Goal: Information Seeking & Learning: Learn about a topic

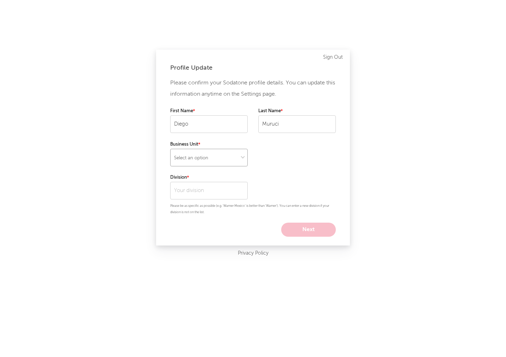
click at [204, 162] on select "Select an option" at bounding box center [208, 158] width 77 height 18
click at [170, 149] on select "Select an option" at bounding box center [208, 158] width 77 height 18
click at [219, 195] on input "text" at bounding box center [208, 191] width 77 height 18
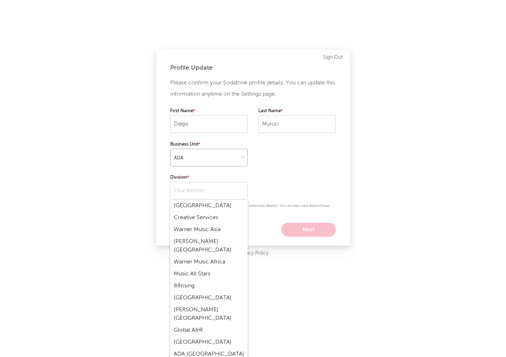
click at [232, 160] on select at bounding box center [208, 158] width 77 height 18
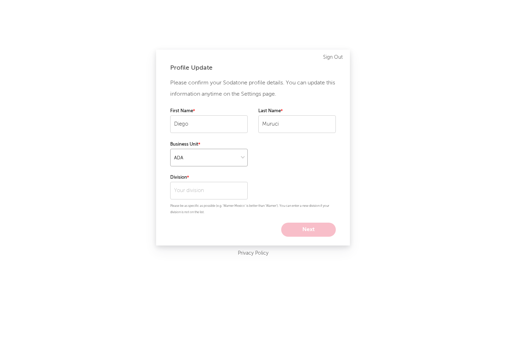
select select "recorded_music"
click at [170, 149] on select at bounding box center [208, 158] width 77 height 18
click at [224, 192] on input "text" at bounding box center [208, 191] width 77 height 18
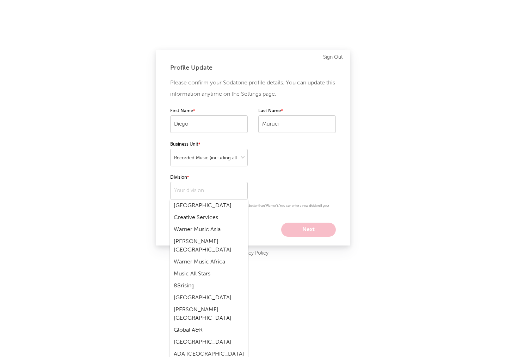
click at [217, 219] on div "Creative Services" at bounding box center [208, 218] width 77 height 12
type input "Creative Services"
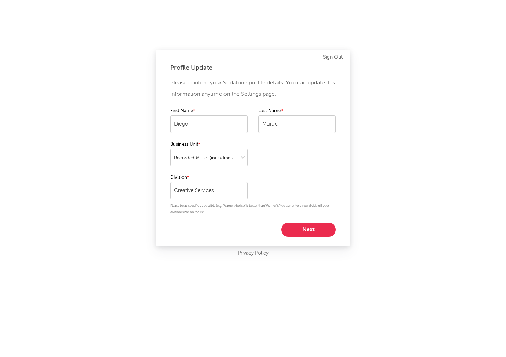
click at [299, 231] on button "Next" at bounding box center [308, 230] width 55 height 14
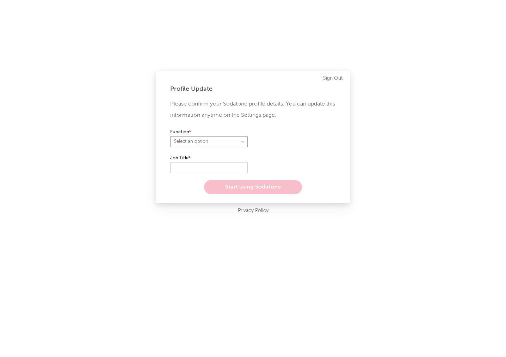
click at [210, 140] on select "Select an option" at bounding box center [208, 142] width 77 height 11
select select "marketing"
click at [170, 137] on select "Select an option" at bounding box center [208, 142] width 77 height 11
click at [211, 168] on input "text" at bounding box center [208, 168] width 77 height 11
type input "a"
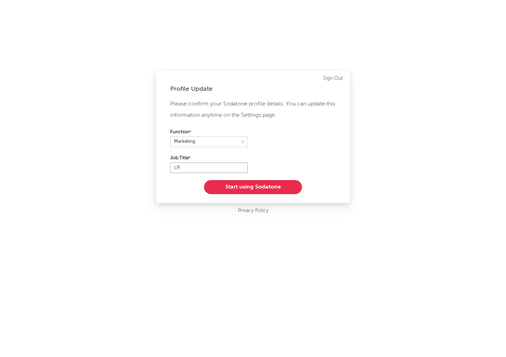
type input "c"
click at [185, 171] on input "Creative Services Assistant" at bounding box center [208, 168] width 77 height 11
click at [223, 170] on input "Creative Services Assistant" at bounding box center [208, 168] width 77 height 11
type input "Creative Services Assistant"
drag, startPoint x: 222, startPoint y: 168, endPoint x: 252, endPoint y: 157, distance: 32.4
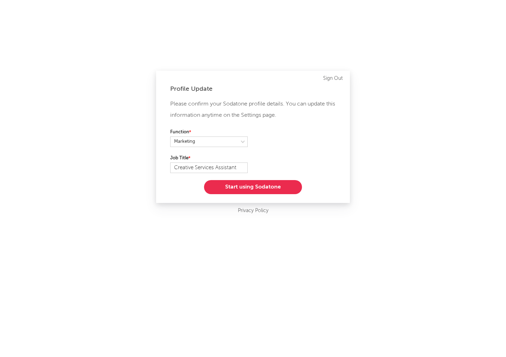
click at [252, 157] on div "Please confirm your Sodatone profile details. You can update this information a…" at bounding box center [253, 147] width 166 height 96
click at [213, 144] on select at bounding box center [208, 142] width 77 height 11
click at [213, 143] on select at bounding box center [208, 142] width 77 height 11
click at [262, 189] on button "Start using Sodatone" at bounding box center [253, 187] width 98 height 14
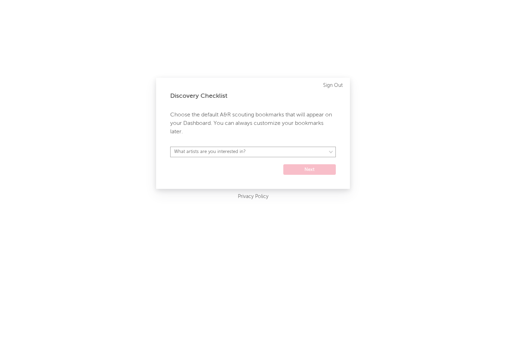
click at [240, 152] on select "What artists are you interested in?" at bounding box center [253, 152] width 166 height 11
click at [239, 151] on select "What artists are you interested in?" at bounding box center [253, 152] width 166 height 11
click at [285, 148] on select "What artists are you interested in?" at bounding box center [253, 152] width 166 height 11
click at [249, 145] on div "Discovery Checklist Choose the default A&R scouting bookmarks that will appear …" at bounding box center [253, 133] width 194 height 111
click at [247, 149] on select "What artists are you interested in?" at bounding box center [253, 152] width 166 height 11
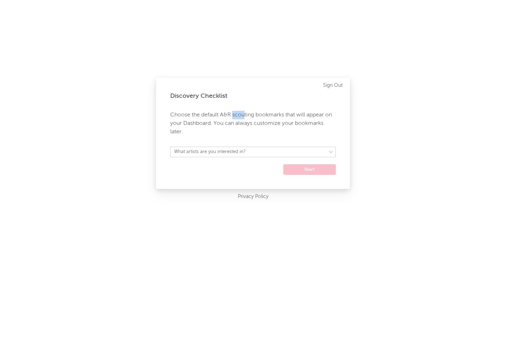
drag, startPoint x: 241, startPoint y: 115, endPoint x: 256, endPoint y: 115, distance: 15.1
click at [250, 115] on p "Choose the default A&R scouting bookmarks that will appear on your Dashboard. Y…" at bounding box center [253, 123] width 166 height 25
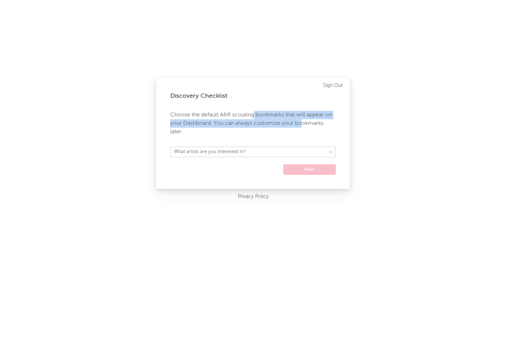
drag, startPoint x: 256, startPoint y: 115, endPoint x: 305, endPoint y: 118, distance: 49.0
click at [304, 120] on p "Choose the default A&R scouting bookmarks that will appear on your Dashboard. Y…" at bounding box center [253, 123] width 166 height 25
click at [287, 125] on p "Choose the default A&R scouting bookmarks that will appear on your Dashboard. Y…" at bounding box center [253, 123] width 166 height 25
drag, startPoint x: 242, startPoint y: 125, endPoint x: 284, endPoint y: 139, distance: 43.8
click at [284, 139] on div "Discovery Checklist Choose the default A&R scouting bookmarks that will appear …" at bounding box center [253, 133] width 194 height 111
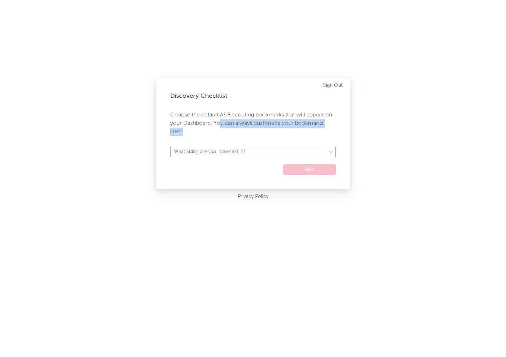
click at [250, 151] on select "What artists are you interested in?" at bounding box center [253, 152] width 166 height 11
click at [294, 157] on select "What artists are you interested in?" at bounding box center [253, 152] width 166 height 11
click at [314, 171] on div "Discovery Checklist Choose the default A&R scouting bookmarks that will appear …" at bounding box center [253, 133] width 194 height 111
drag, startPoint x: 184, startPoint y: 114, endPoint x: 202, endPoint y: 101, distance: 22.4
click at [186, 113] on p "Choose the default A&R scouting bookmarks that will appear on your Dashboard. Y…" at bounding box center [253, 123] width 166 height 25
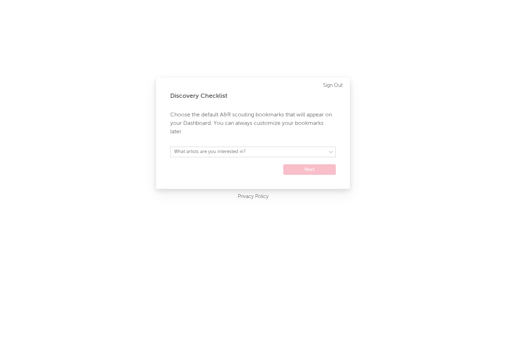
click at [202, 101] on div "Discovery Checklist Choose the default A&R scouting bookmarks that will appear …" at bounding box center [253, 133] width 194 height 111
click at [204, 122] on p "Choose the default A&R scouting bookmarks that will appear on your Dashboard. Y…" at bounding box center [253, 123] width 166 height 25
click at [294, 151] on select "What artists are you interested in?" at bounding box center [253, 152] width 166 height 11
click at [270, 154] on select "What artists are you interested in?" at bounding box center [253, 152] width 166 height 11
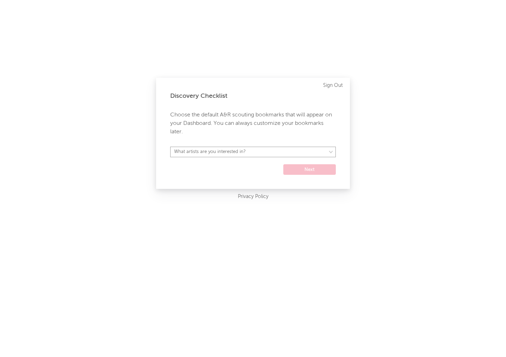
click at [270, 154] on select "What artists are you interested in?" at bounding box center [253, 152] width 166 height 11
click at [268, 148] on div "Discovery Checklist Choose the default A&R scouting bookmarks that will appear …" at bounding box center [253, 133] width 194 height 111
click at [269, 152] on select "What artists are you interested in?" at bounding box center [253, 152] width 166 height 11
click at [268, 157] on select "What artists are you interested in?" at bounding box center [253, 152] width 166 height 11
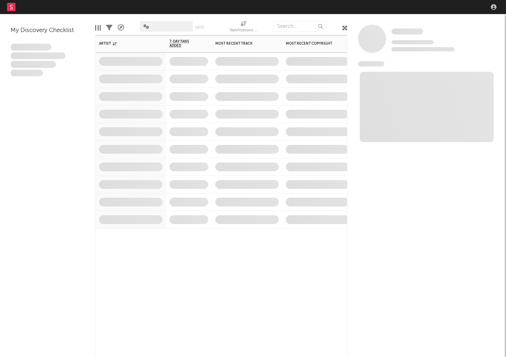
click at [191, 99] on span at bounding box center [189, 96] width 46 height 17
click at [496, 4] on icon "button" at bounding box center [494, 7] width 6 height 6
click at [499, 6] on nav "Dashboard Discovery Assistant Charts Leads" at bounding box center [253, 7] width 506 height 14
click at [494, 5] on icon "button" at bounding box center [494, 7] width 6 height 6
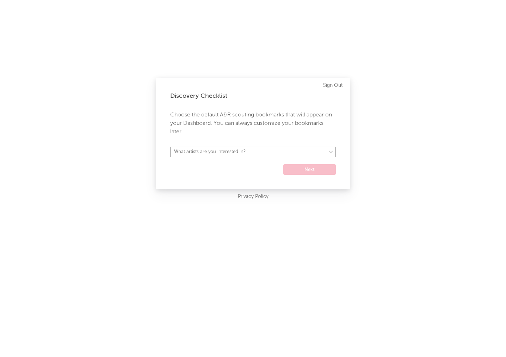
click at [301, 150] on select "What artists are you interested in?" at bounding box center [253, 152] width 166 height 11
click at [278, 154] on select "What artists are you interested in?" at bounding box center [253, 152] width 166 height 11
click at [260, 165] on form "What artists are you interested in? Next" at bounding box center [253, 161] width 166 height 28
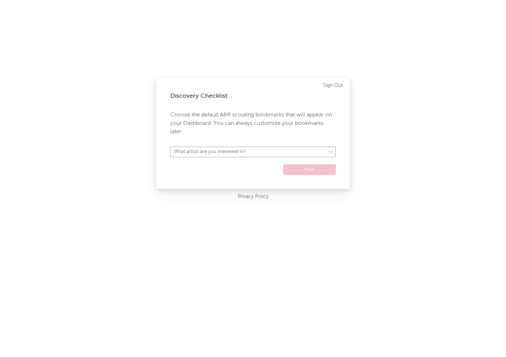
click at [275, 153] on select "What artists are you interested in?" at bounding box center [253, 152] width 166 height 11
click at [202, 112] on p "Choose the default A&R scouting bookmarks that will appear on your Dashboard. Y…" at bounding box center [253, 123] width 166 height 25
drag, startPoint x: 214, startPoint y: 133, endPoint x: 214, endPoint y: 137, distance: 4.2
click at [214, 136] on p "Choose the default A&R scouting bookmarks that will appear on your Dashboard. Y…" at bounding box center [253, 123] width 166 height 25
click at [221, 146] on div "Discovery Checklist Choose the default A&R scouting bookmarks that will appear …" at bounding box center [253, 133] width 194 height 111
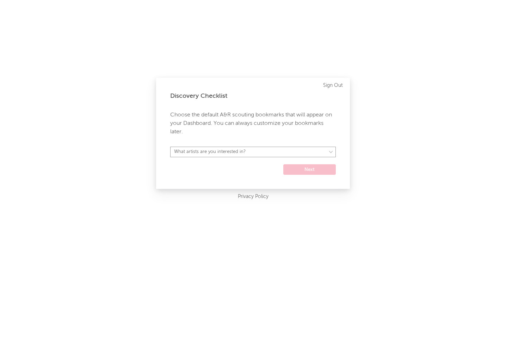
drag, startPoint x: 222, startPoint y: 148, endPoint x: 235, endPoint y: 143, distance: 14.6
click at [222, 148] on select "What artists are you interested in?" at bounding box center [253, 152] width 166 height 11
click at [247, 157] on select "What artists are you interested in?" at bounding box center [253, 152] width 166 height 11
click at [247, 156] on select "What artists are you interested in?" at bounding box center [253, 152] width 166 height 11
drag, startPoint x: 247, startPoint y: 156, endPoint x: 256, endPoint y: 176, distance: 22.2
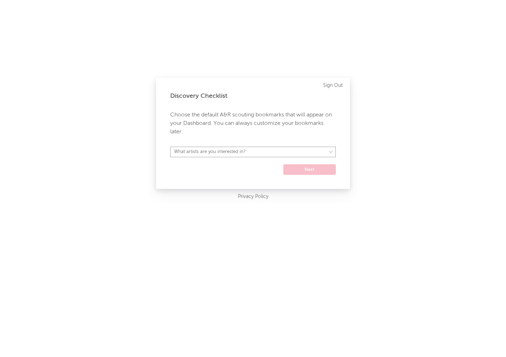
click at [252, 175] on form "What artists are you interested in? Next" at bounding box center [253, 161] width 166 height 28
click at [276, 154] on select "What artists are you interested in?" at bounding box center [253, 152] width 166 height 11
select select "35"
click at [170, 147] on select "What artists are you interested in? Argentina Asia General Australia Austria Be…" at bounding box center [253, 152] width 166 height 11
click at [317, 170] on button "Next" at bounding box center [309, 169] width 52 height 11
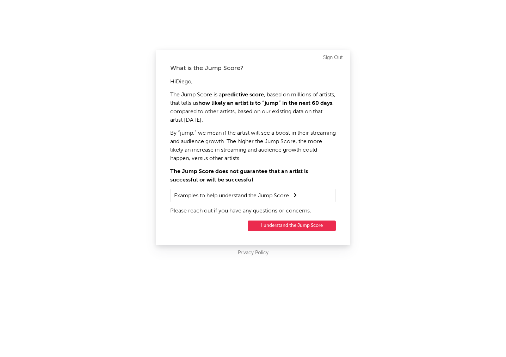
click at [178, 99] on p "The Jump Score is a predictive score , based on millions of artists, that tells…" at bounding box center [253, 108] width 166 height 34
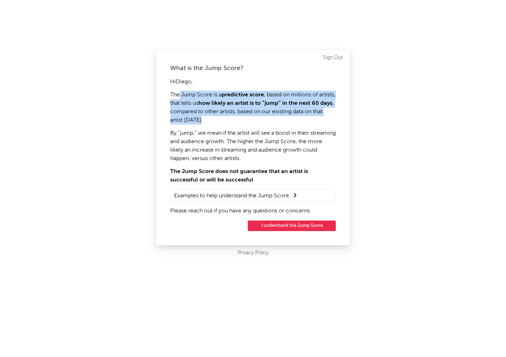
drag, startPoint x: 195, startPoint y: 99, endPoint x: 268, endPoint y: 140, distance: 83.4
click at [275, 120] on p "The Jump Score is a predictive score , based on millions of artists, that tells…" at bounding box center [253, 108] width 166 height 34
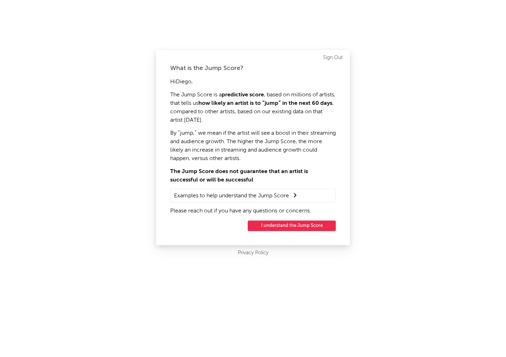
click at [269, 143] on p "By “jump,” we mean if the artist will see a boost in their streaming and audien…" at bounding box center [253, 146] width 166 height 34
click at [289, 195] on summary "Examples to help understand the Jump Score" at bounding box center [253, 195] width 158 height 9
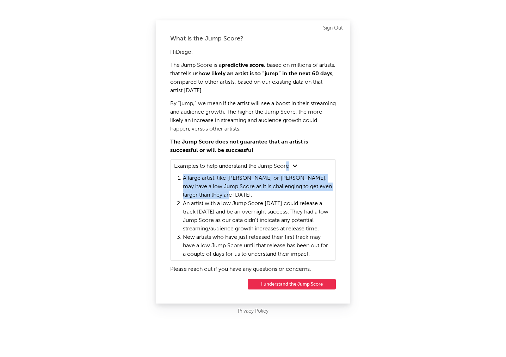
click at [289, 195] on li "A large artist, like Dua Lipa or Ed Sheeran, may have a low Jump Score as it is…" at bounding box center [257, 186] width 149 height 25
drag, startPoint x: 256, startPoint y: 190, endPoint x: 253, endPoint y: 193, distance: 4.5
click at [257, 190] on li "A large artist, like Dua Lipa or Ed Sheeran, may have a low Jump Score as it is…" at bounding box center [257, 186] width 149 height 25
click at [231, 190] on li "A large artist, like Dua Lipa or Ed Sheeran, may have a low Jump Score as it is…" at bounding box center [257, 186] width 149 height 25
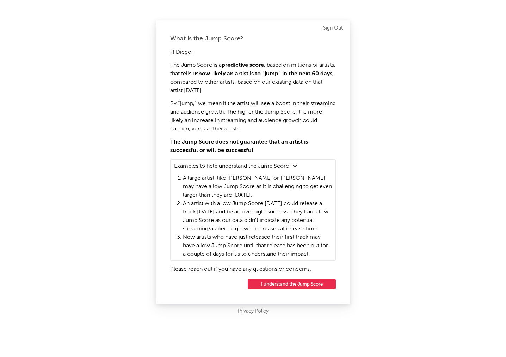
click at [225, 189] on li "A large artist, like Dua Lipa or Ed Sheeran, may have a low Jump Score as it is…" at bounding box center [257, 186] width 149 height 25
drag, startPoint x: 233, startPoint y: 188, endPoint x: 267, endPoint y: 197, distance: 34.8
click at [267, 197] on li "A large artist, like Dua Lipa or Ed Sheeran, may have a low Jump Score as it is…" at bounding box center [257, 186] width 149 height 25
drag, startPoint x: 223, startPoint y: 206, endPoint x: 195, endPoint y: 204, distance: 27.2
click at [221, 206] on li "An artist with a low Jump Score today could release a track tomorrow and be an …" at bounding box center [257, 217] width 149 height 34
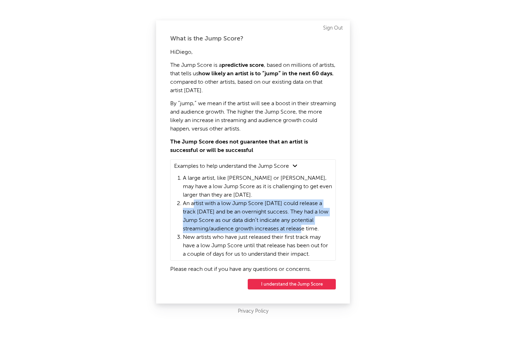
drag, startPoint x: 198, startPoint y: 202, endPoint x: 300, endPoint y: 231, distance: 106.4
click at [300, 231] on li "An artist with a low Jump Score today could release a track tomorrow and be an …" at bounding box center [257, 217] width 149 height 34
drag, startPoint x: 248, startPoint y: 231, endPoint x: 244, endPoint y: 232, distance: 4.3
click at [247, 231] on li "An artist with a low Jump Score today could release a track tomorrow and be an …" at bounding box center [257, 217] width 149 height 34
drag, startPoint x: 238, startPoint y: 237, endPoint x: 322, endPoint y: 252, distance: 85.2
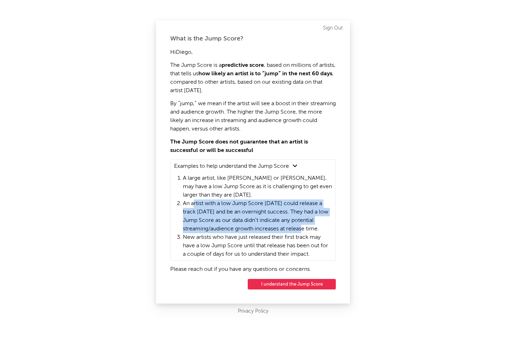
click at [322, 252] on li "New artists who have just released their first track may have a low Jump Score …" at bounding box center [257, 245] width 149 height 25
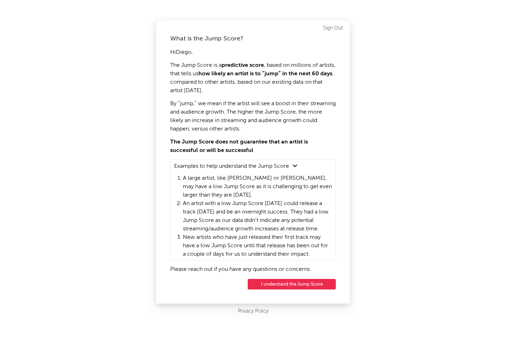
click at [308, 285] on button "I understand the Jump Score" at bounding box center [292, 284] width 88 height 11
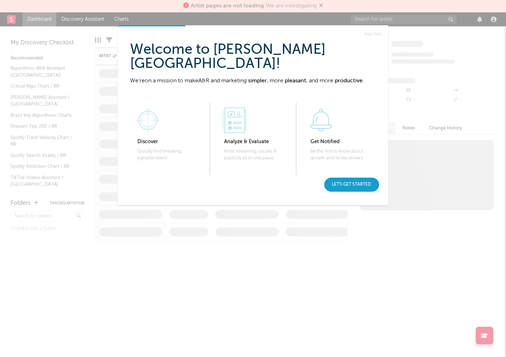
click at [349, 188] on div "Let's get started" at bounding box center [351, 185] width 55 height 14
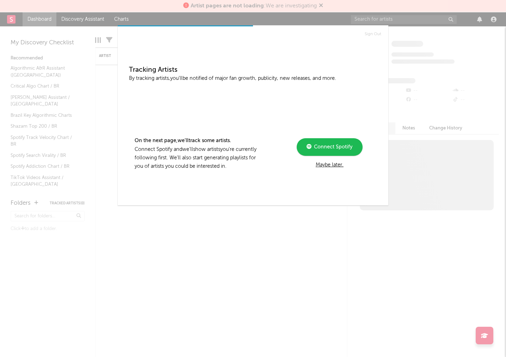
click at [324, 163] on div "Maybe later." at bounding box center [329, 165] width 95 height 8
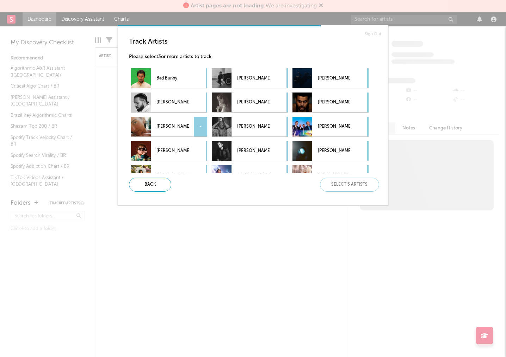
click at [167, 129] on p "[PERSON_NAME]" at bounding box center [172, 127] width 32 height 16
click at [262, 106] on p "[PERSON_NAME]" at bounding box center [253, 103] width 32 height 16
click at [327, 129] on p "[PERSON_NAME]" at bounding box center [334, 127] width 32 height 16
click at [182, 149] on p "[PERSON_NAME]" at bounding box center [172, 151] width 32 height 16
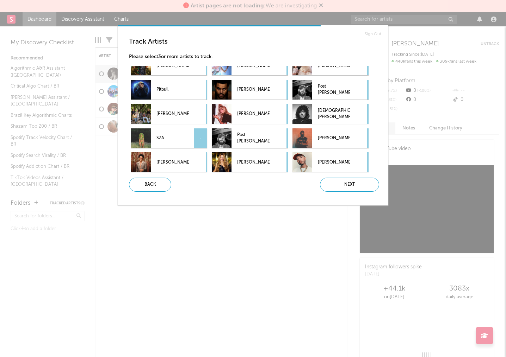
scroll to position [135, 0]
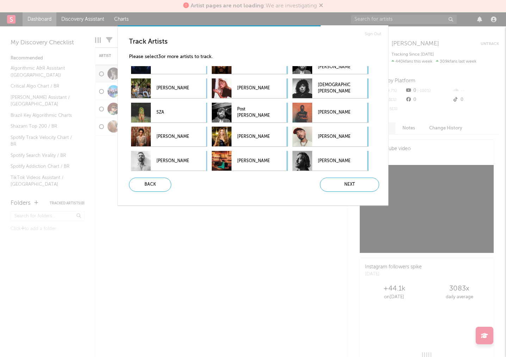
click at [175, 133] on p "[PERSON_NAME]" at bounding box center [172, 137] width 32 height 16
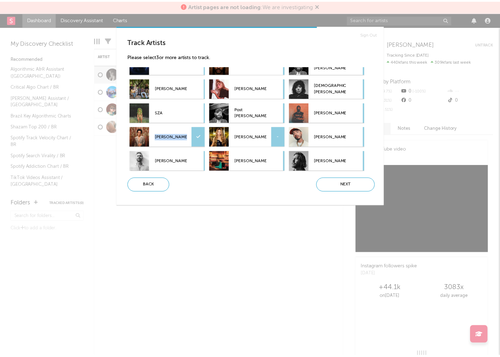
scroll to position [0, 0]
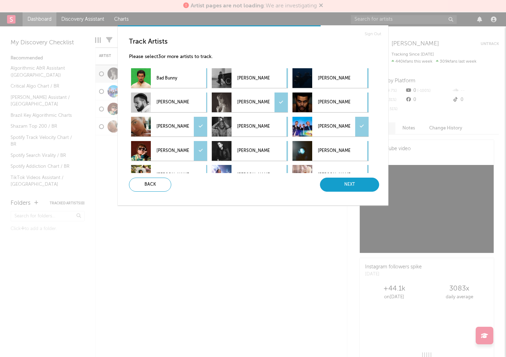
click at [347, 188] on div "Next" at bounding box center [349, 185] width 59 height 14
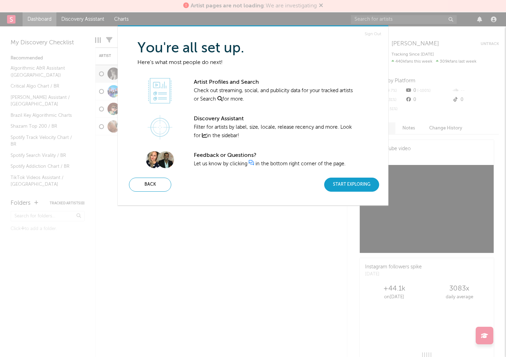
click at [349, 182] on div "Start Exploring" at bounding box center [351, 185] width 55 height 14
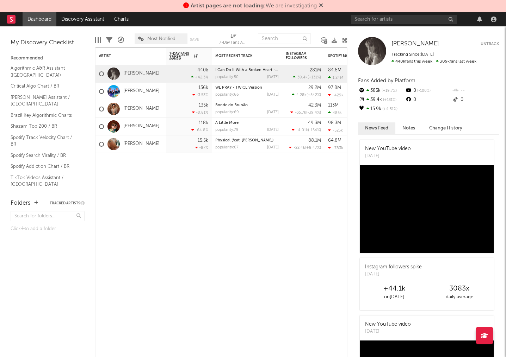
click at [321, 5] on icon at bounding box center [321, 5] width 4 height 6
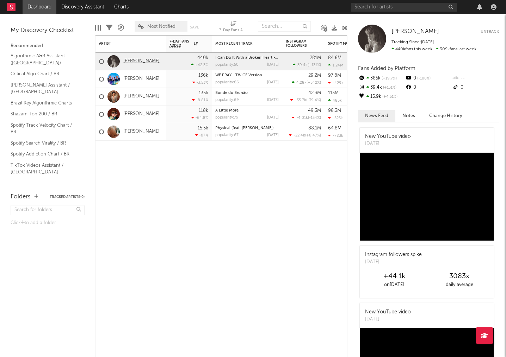
click at [137, 60] on link "[PERSON_NAME]" at bounding box center [141, 61] width 36 height 6
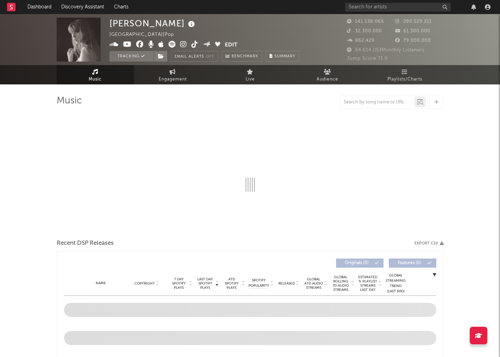
select select "6m"
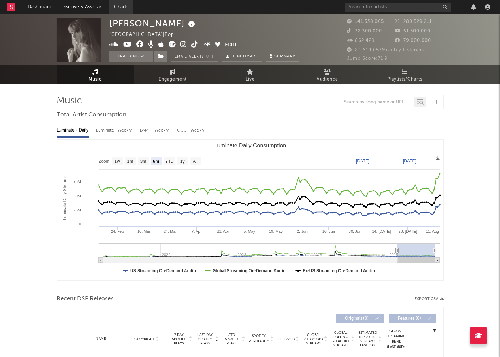
click at [124, 6] on link "Charts" at bounding box center [121, 7] width 24 height 14
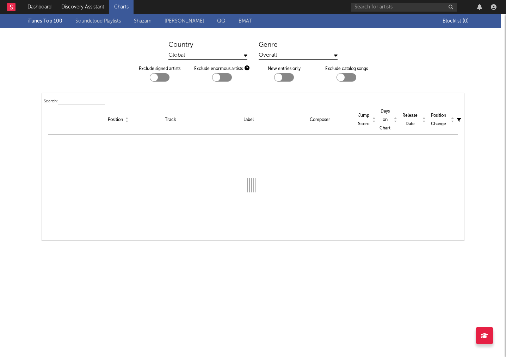
click at [75, 96] on div "Search: Position Track Label Composer Jump Score Days on Chart Release Date Pos…" at bounding box center [253, 167] width 423 height 148
click at [75, 100] on input "text" at bounding box center [81, 102] width 47 height 6
type input "desapaixona eu"
click at [206, 56] on div "Global" at bounding box center [207, 55] width 79 height 9
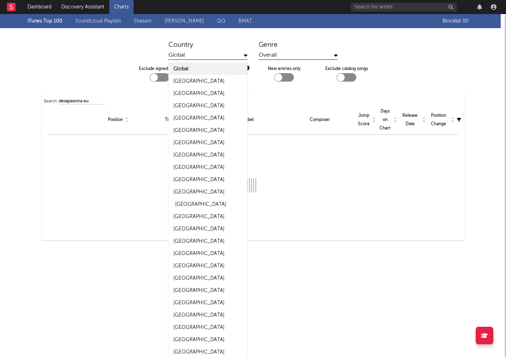
click at [190, 207] on div "[GEOGRAPHIC_DATA]" at bounding box center [207, 204] width 79 height 12
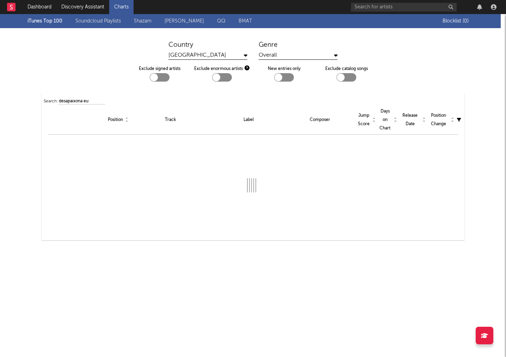
click at [100, 95] on div "Search: desapaixona eu Position Track Label Composer Jump Score Days on Chart R…" at bounding box center [253, 167] width 423 height 148
click at [93, 103] on input "desapaixona eu" at bounding box center [81, 102] width 47 height 6
click at [95, 102] on input "desapaixona eu" at bounding box center [81, 102] width 47 height 6
click at [470, 189] on div "Country Brazil Genre Overall Exclude signed artists Exclude enormous artists Ne…" at bounding box center [253, 199] width 506 height 343
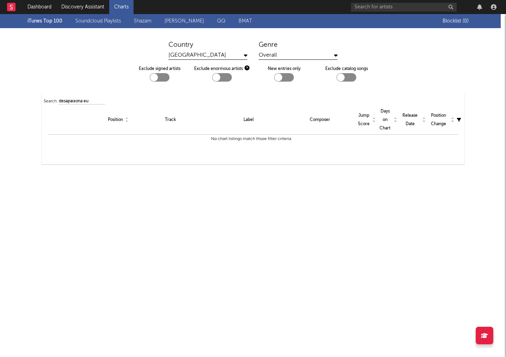
drag, startPoint x: 80, startPoint y: 100, endPoint x: 24, endPoint y: 108, distance: 56.5
click at [32, 101] on div "Search: desapaixona eu Position Track Label Composer Jump Score Days on Chart R…" at bounding box center [253, 128] width 506 height 71
click at [123, 6] on link "Charts" at bounding box center [121, 7] width 24 height 14
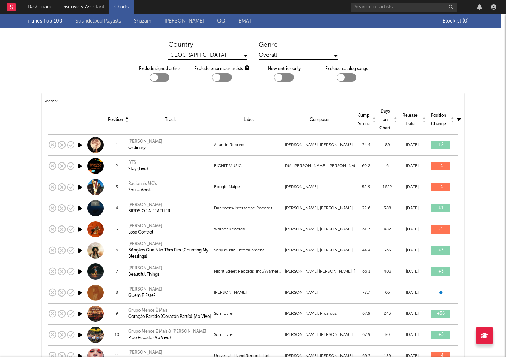
click at [246, 21] on link "BMAT" at bounding box center [244, 21] width 13 height 8
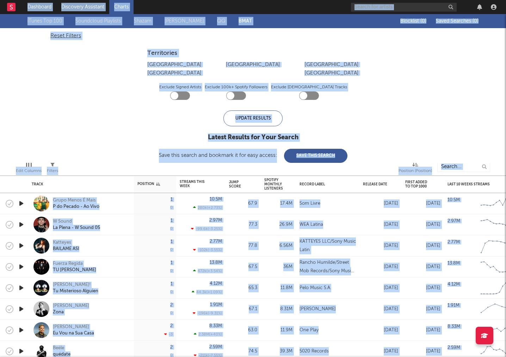
click at [127, 7] on link "Charts" at bounding box center [121, 7] width 24 height 14
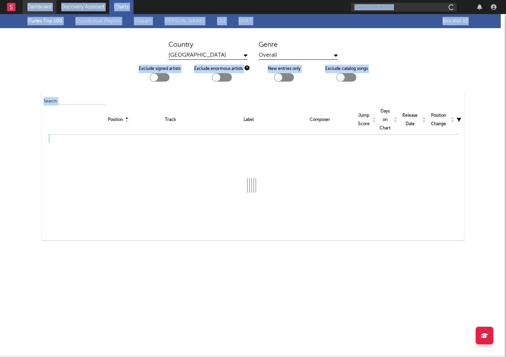
click at [37, 8] on link "Dashboard" at bounding box center [40, 7] width 34 height 14
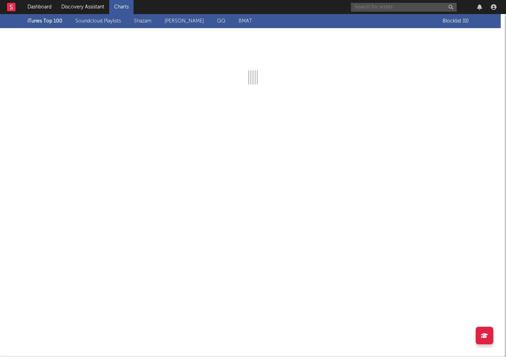
click at [381, 8] on input "text" at bounding box center [404, 7] width 106 height 9
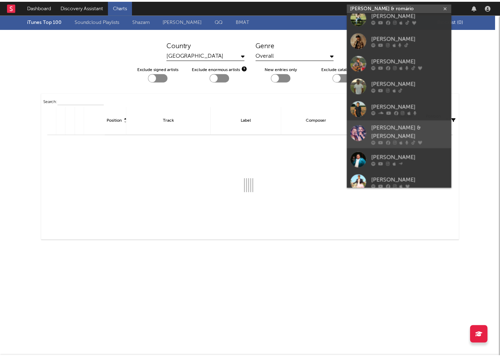
scroll to position [53, 0]
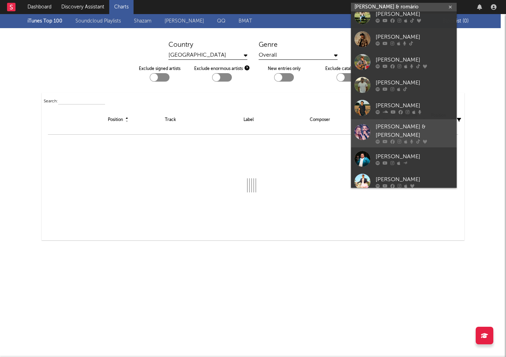
type input "clayton & romário"
click at [406, 140] on icon at bounding box center [405, 142] width 3 height 4
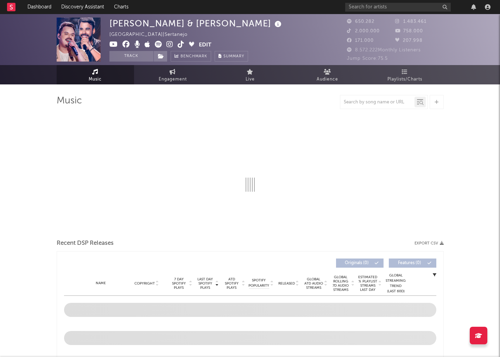
select select "6m"
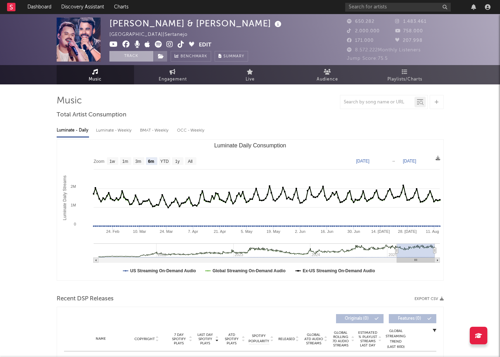
click at [138, 55] on button "Track" at bounding box center [132, 56] width 44 height 11
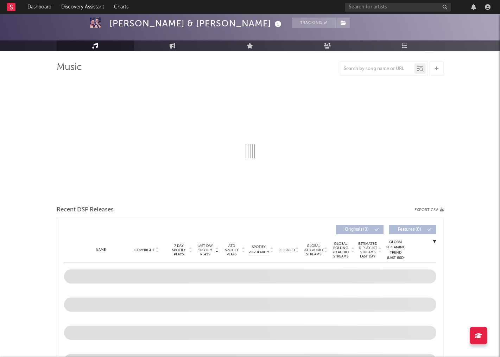
scroll to position [35, 0]
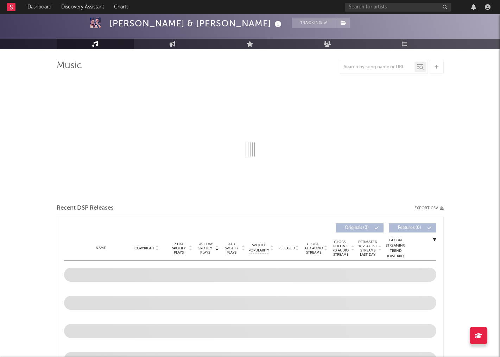
select select "6m"
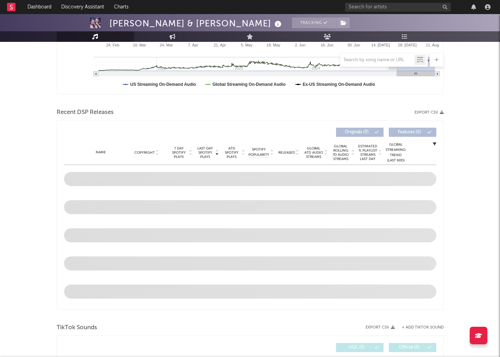
scroll to position [282, 0]
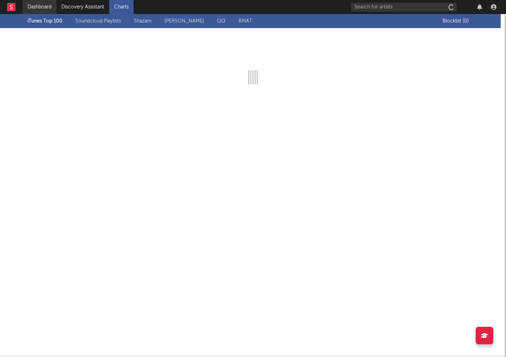
click at [42, 5] on link "Dashboard" at bounding box center [40, 7] width 34 height 14
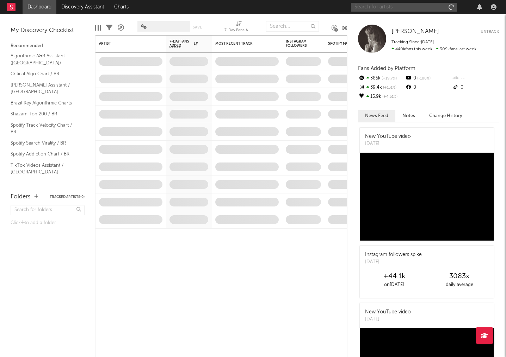
click at [413, 5] on input "text" at bounding box center [404, 7] width 106 height 9
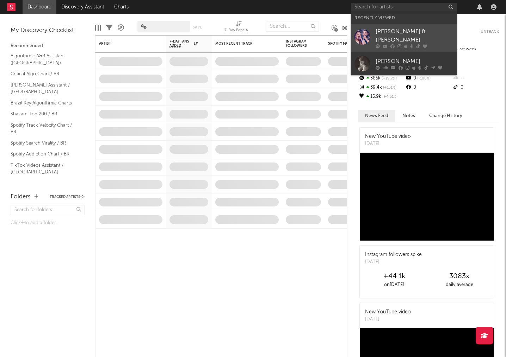
click at [389, 31] on div "[PERSON_NAME] & [PERSON_NAME]" at bounding box center [413, 35] width 77 height 17
select select "6m"
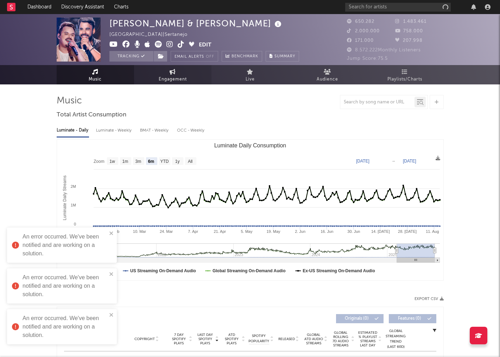
click at [185, 79] on span "Engagement" at bounding box center [173, 79] width 28 height 8
select select "1w"
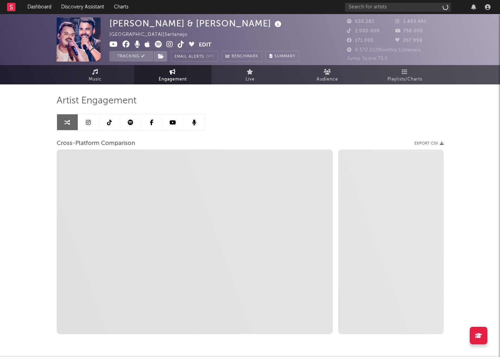
click at [133, 121] on link at bounding box center [130, 122] width 21 height 16
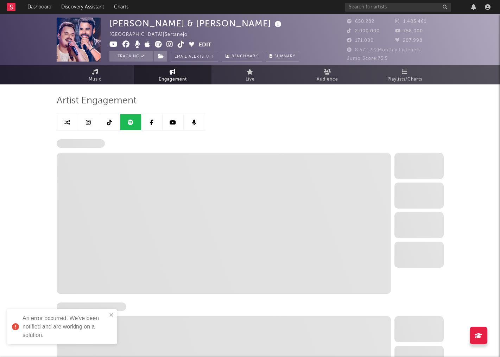
select select "6m"
select select "1w"
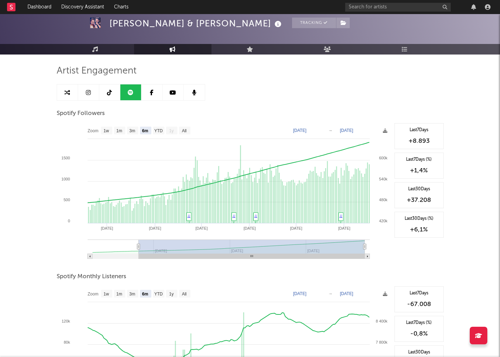
scroll to position [70, 0]
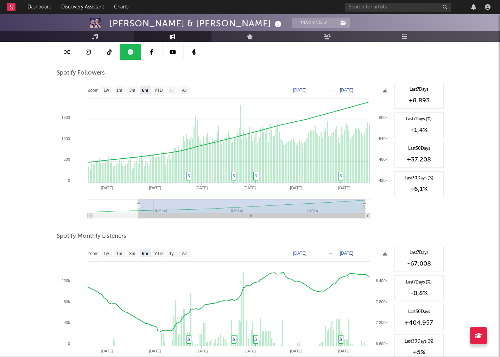
click at [456, 271] on div "Clayton & Romário Tracking Brazil | Sertanejo Edit Tracking Email Alerts Off Be…" at bounding box center [250, 272] width 500 height 656
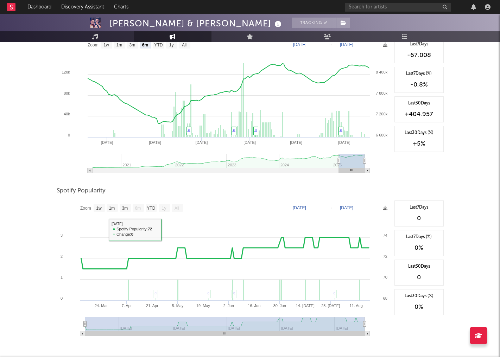
scroll to position [0, 0]
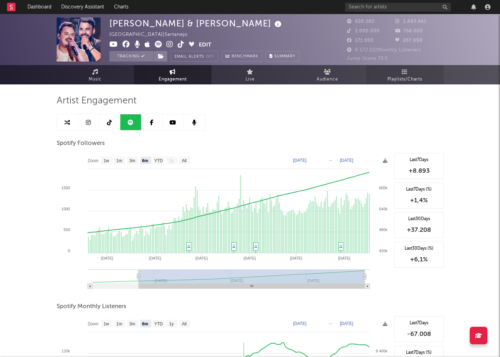
click at [416, 82] on span "Playlists/Charts" at bounding box center [405, 79] width 35 height 8
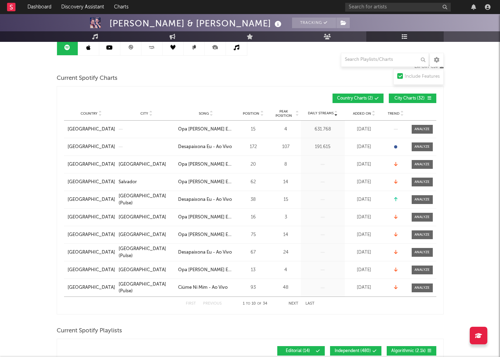
scroll to position [70, 0]
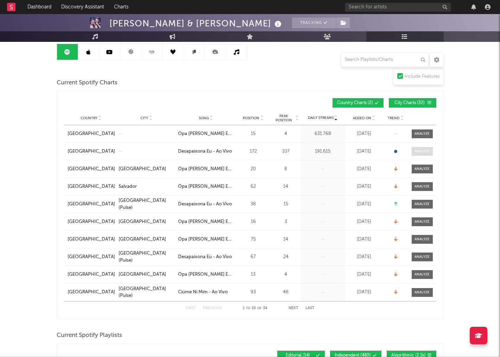
click at [419, 153] on div at bounding box center [422, 151] width 15 height 5
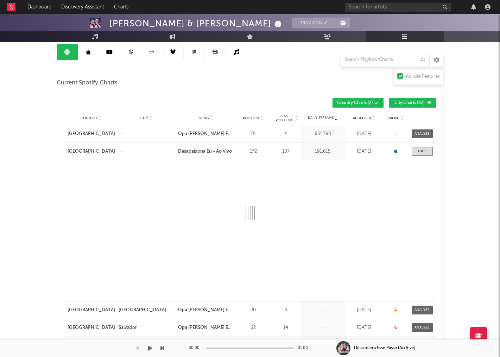
select select "1w"
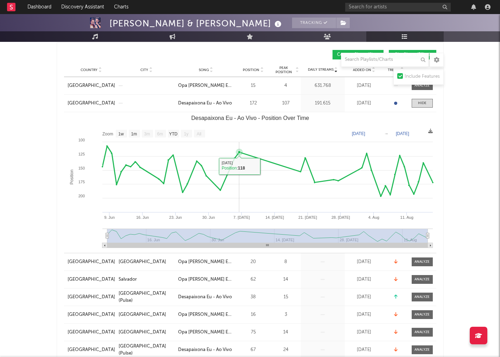
scroll to position [141, 0]
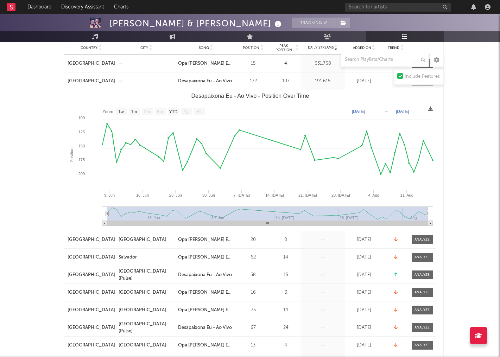
click at [430, 214] on rect "Desapaixona Eu - Ao Vivo - Position Over Time" at bounding box center [250, 160] width 373 height 141
drag, startPoint x: 427, startPoint y: 214, endPoint x: 454, endPoint y: 213, distance: 26.8
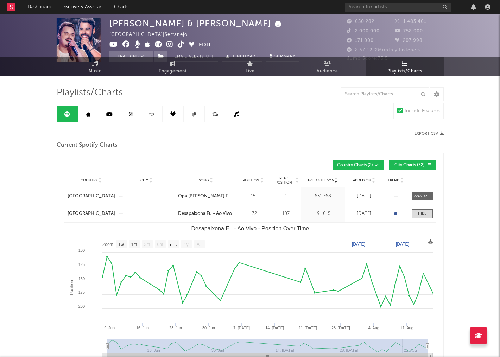
scroll to position [0, 0]
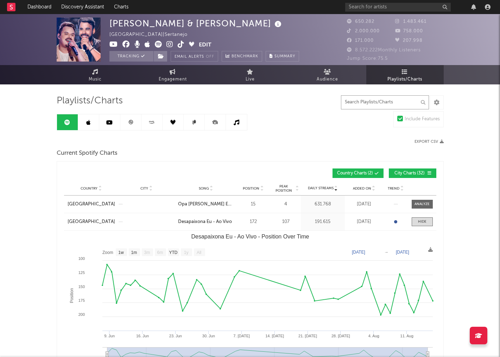
click at [378, 106] on input "text" at bounding box center [385, 102] width 88 height 14
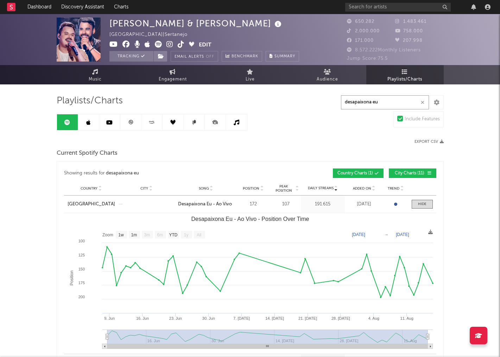
type input "desapaixona eu"
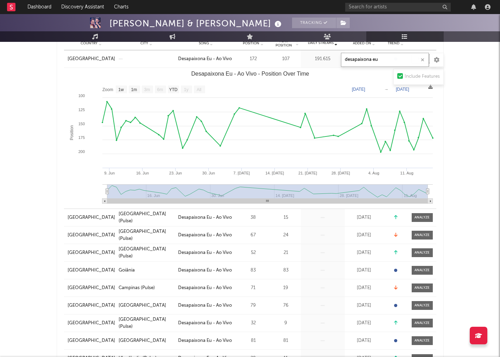
scroll to position [106, 0]
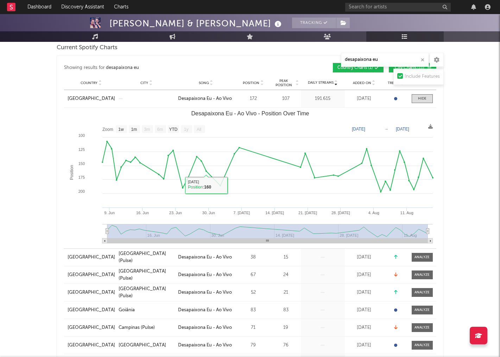
click at [148, 98] on div at bounding box center [147, 98] width 56 height 1
click at [193, 95] on div "Desapaixona Eu - Ao Vivo" at bounding box center [205, 98] width 54 height 7
click at [425, 98] on div at bounding box center [422, 98] width 8 height 5
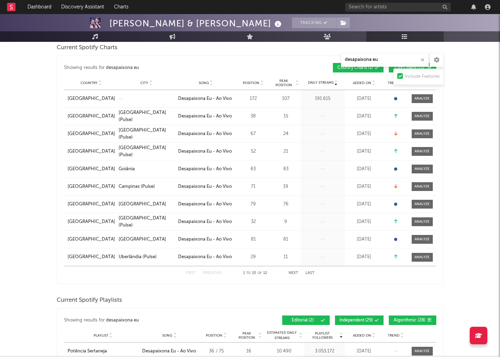
click at [394, 98] on div at bounding box center [396, 98] width 21 height 7
click at [397, 117] on icon at bounding box center [396, 116] width 4 height 5
drag, startPoint x: 307, startPoint y: 272, endPoint x: 297, endPoint y: 284, distance: 15.0
click at [297, 272] on button "Next" at bounding box center [294, 274] width 10 height 4
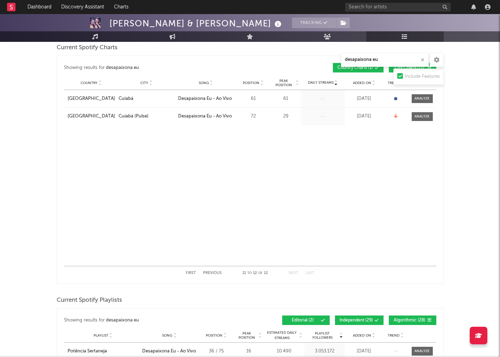
click at [292, 275] on button "Next" at bounding box center [294, 274] width 10 height 4
click at [208, 274] on button "Previous" at bounding box center [212, 274] width 19 height 4
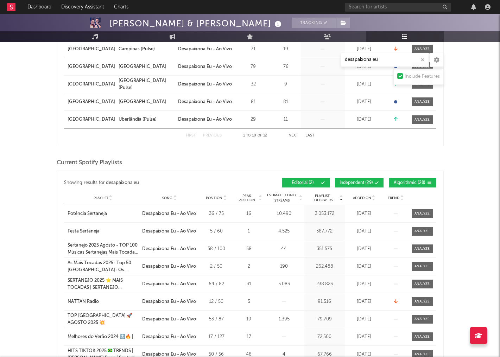
scroll to position [247, 0]
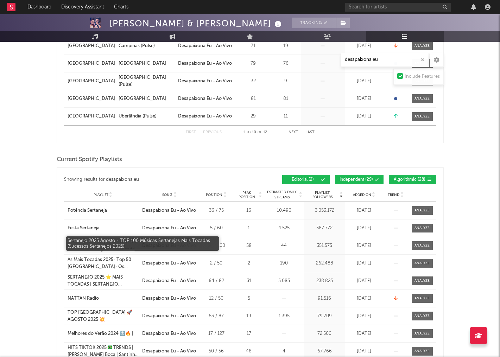
click at [125, 244] on div "Sertanejo 2025 Agosto - TOP 100 Músicas Sertanejas Mais Tocadas (Sucessos Serta…" at bounding box center [103, 246] width 71 height 14
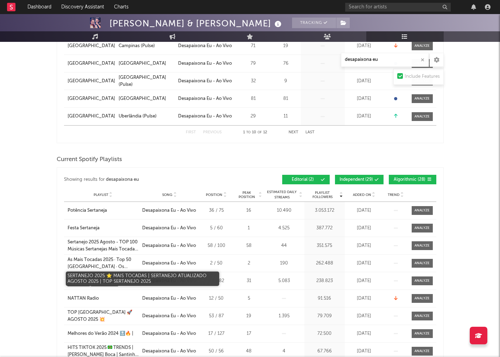
click at [109, 278] on div "SERTANEJO 2025 ⭐️ MAIS TOCADAS | SERTANEJO ATUALIZADO AGOSTO 2025 | TOP SERTANE…" at bounding box center [103, 281] width 71 height 14
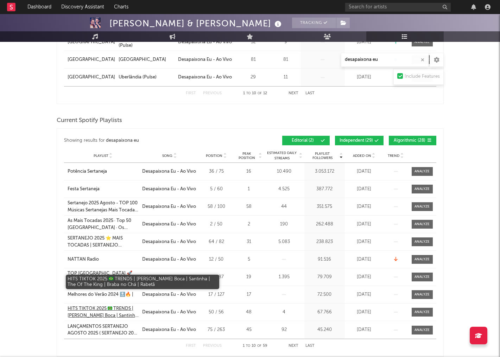
scroll to position [317, 0]
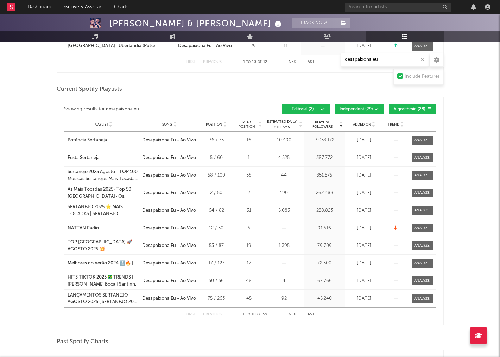
click at [77, 137] on div "Potência Sertaneja" at bounding box center [87, 140] width 39 height 7
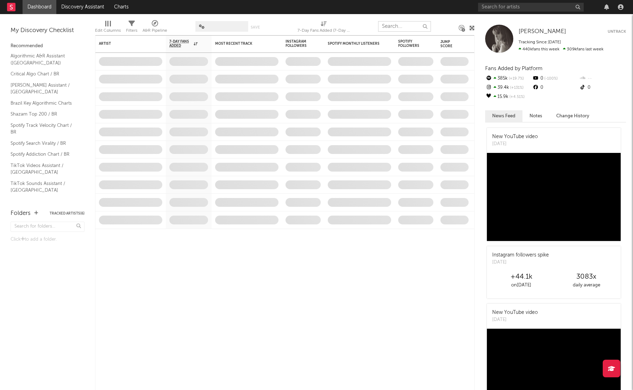
click at [404, 27] on input "text" at bounding box center [404, 26] width 53 height 11
type input "kayblack"
click at [423, 27] on icon "button" at bounding box center [425, 26] width 4 height 5
click at [525, 8] on input "text" at bounding box center [531, 7] width 106 height 9
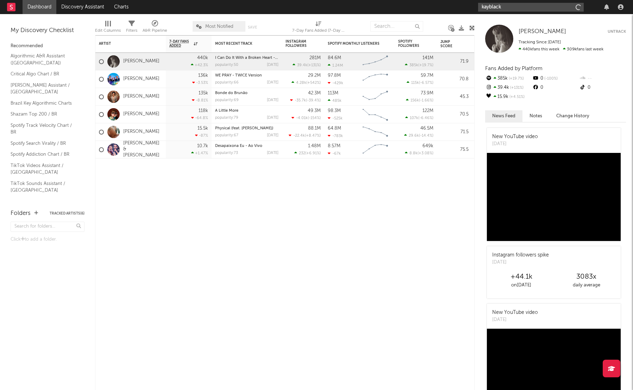
click at [532, 10] on input "kayblack" at bounding box center [531, 7] width 106 height 9
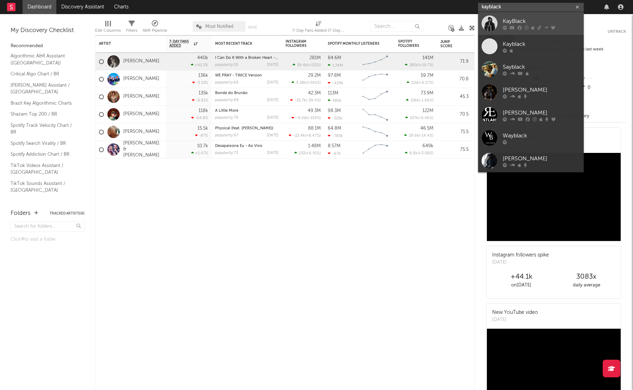
type input "kayblack"
click at [528, 29] on div at bounding box center [541, 27] width 77 height 4
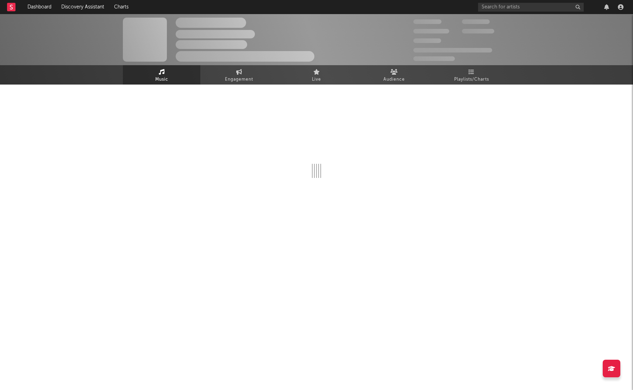
click at [282, 183] on div at bounding box center [316, 154] width 387 height 139
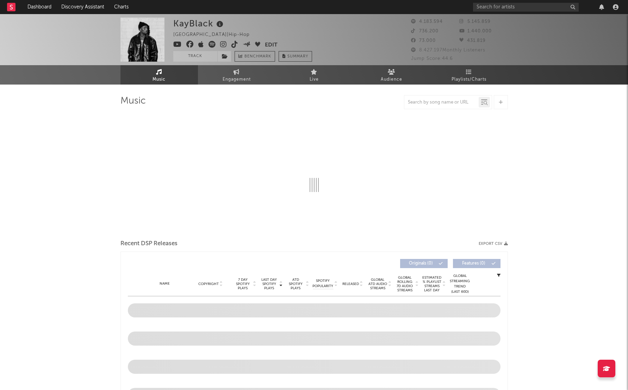
select select "6m"
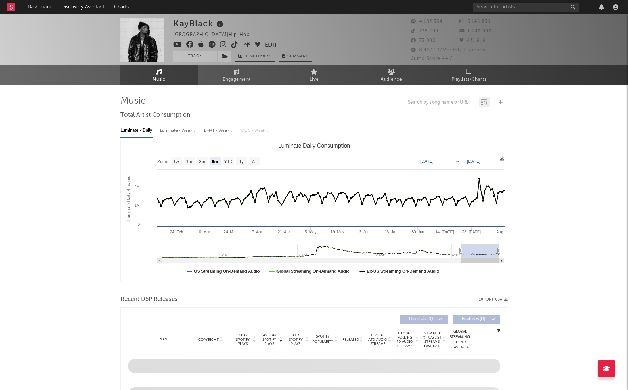
click at [212, 45] on icon at bounding box center [211, 44] width 7 height 7
click at [326, 75] on link "Live" at bounding box center [313, 74] width 77 height 19
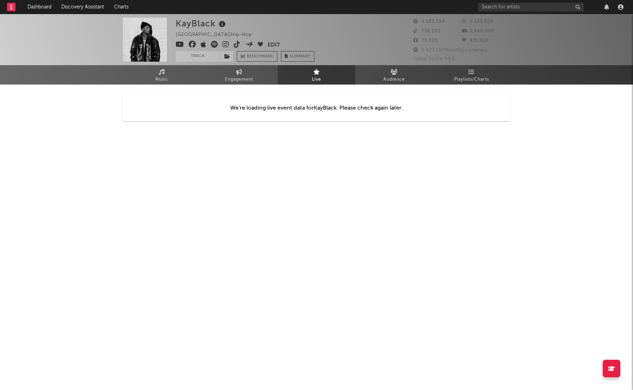
click at [283, 77] on link "Live" at bounding box center [316, 74] width 77 height 19
click at [255, 70] on link "Engagement" at bounding box center [238, 74] width 77 height 19
select select "1w"
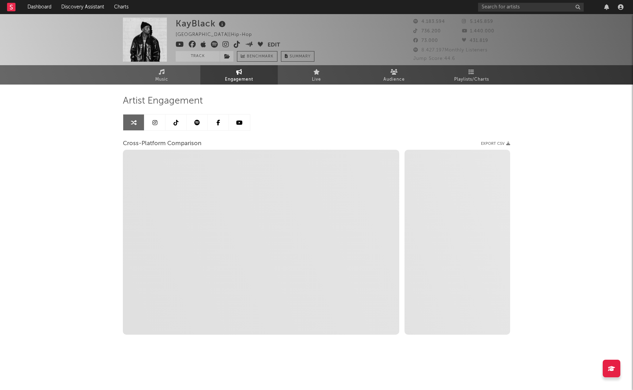
click at [189, 124] on link at bounding box center [197, 122] width 21 height 16
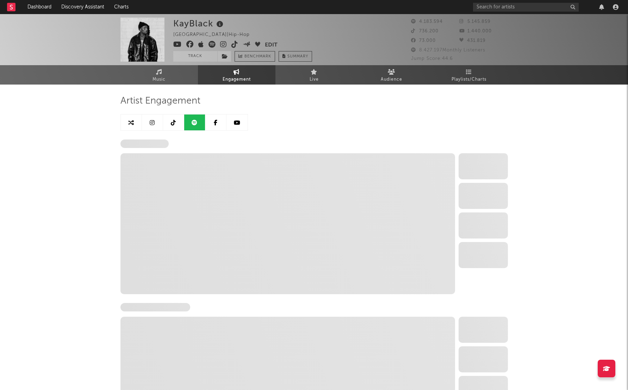
select select "6m"
select select "1w"
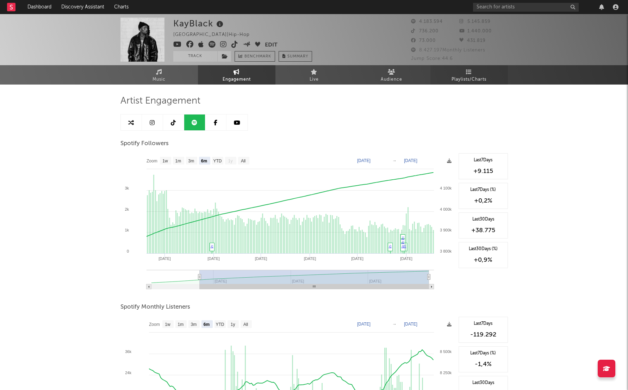
click at [475, 81] on span "Playlists/Charts" at bounding box center [468, 79] width 35 height 8
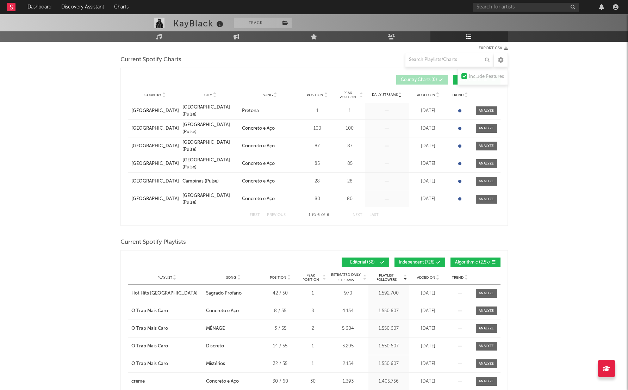
scroll to position [106, 0]
